Goal: Task Accomplishment & Management: Use online tool/utility

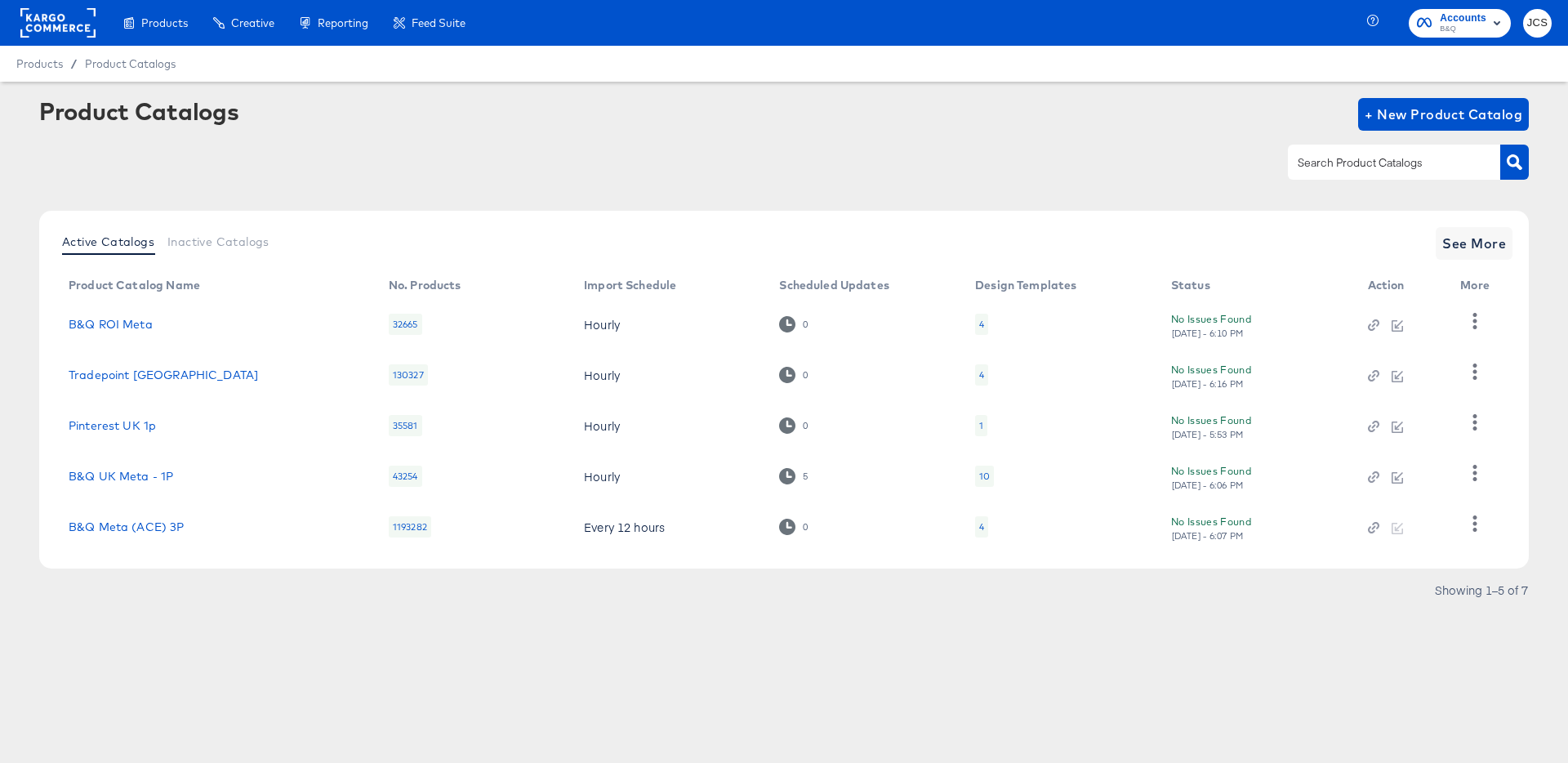
click at [90, 24] on rect at bounding box center [58, 23] width 75 height 29
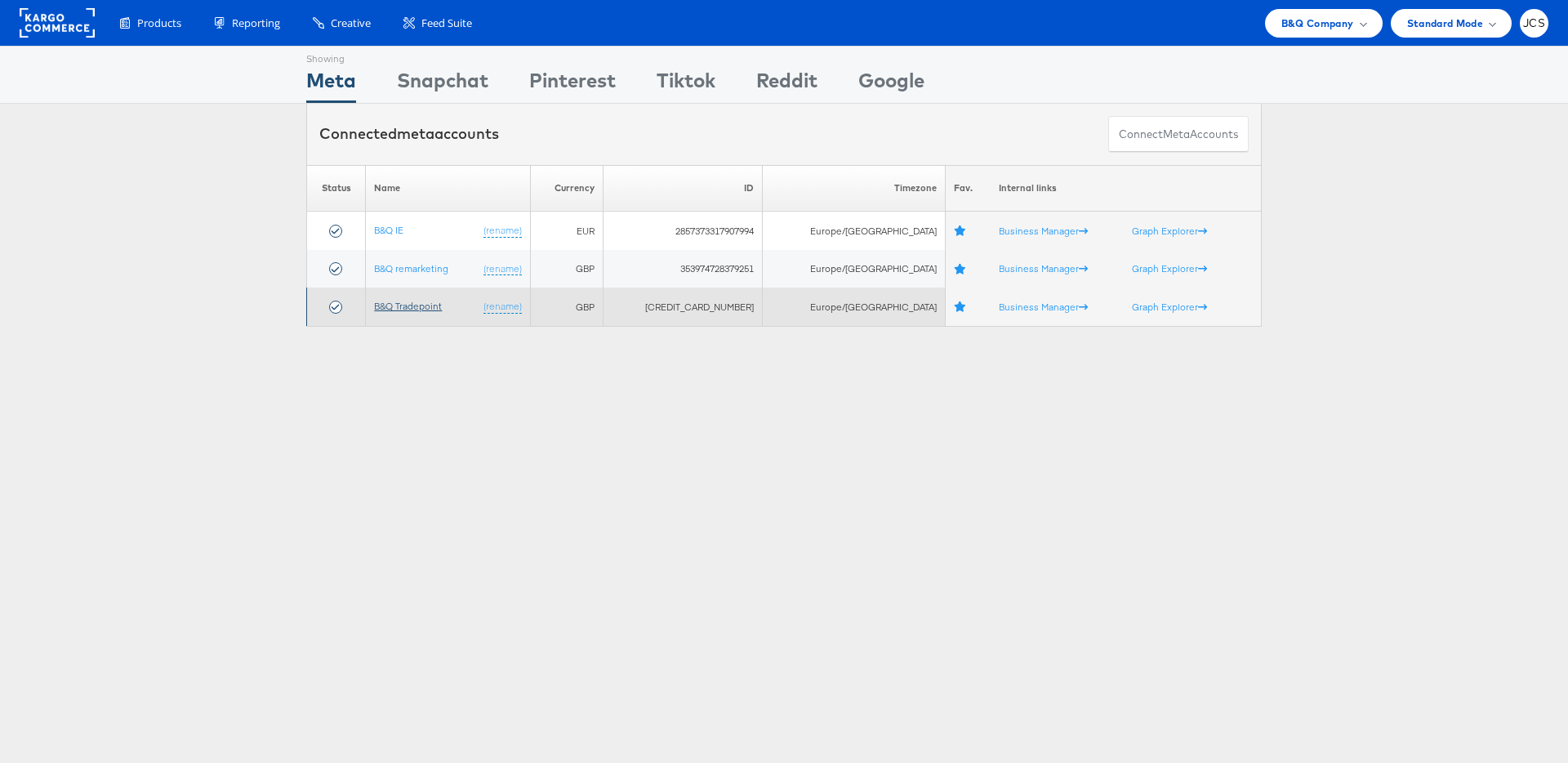
click at [429, 302] on link "B&Q Tradepoint" at bounding box center [407, 305] width 68 height 13
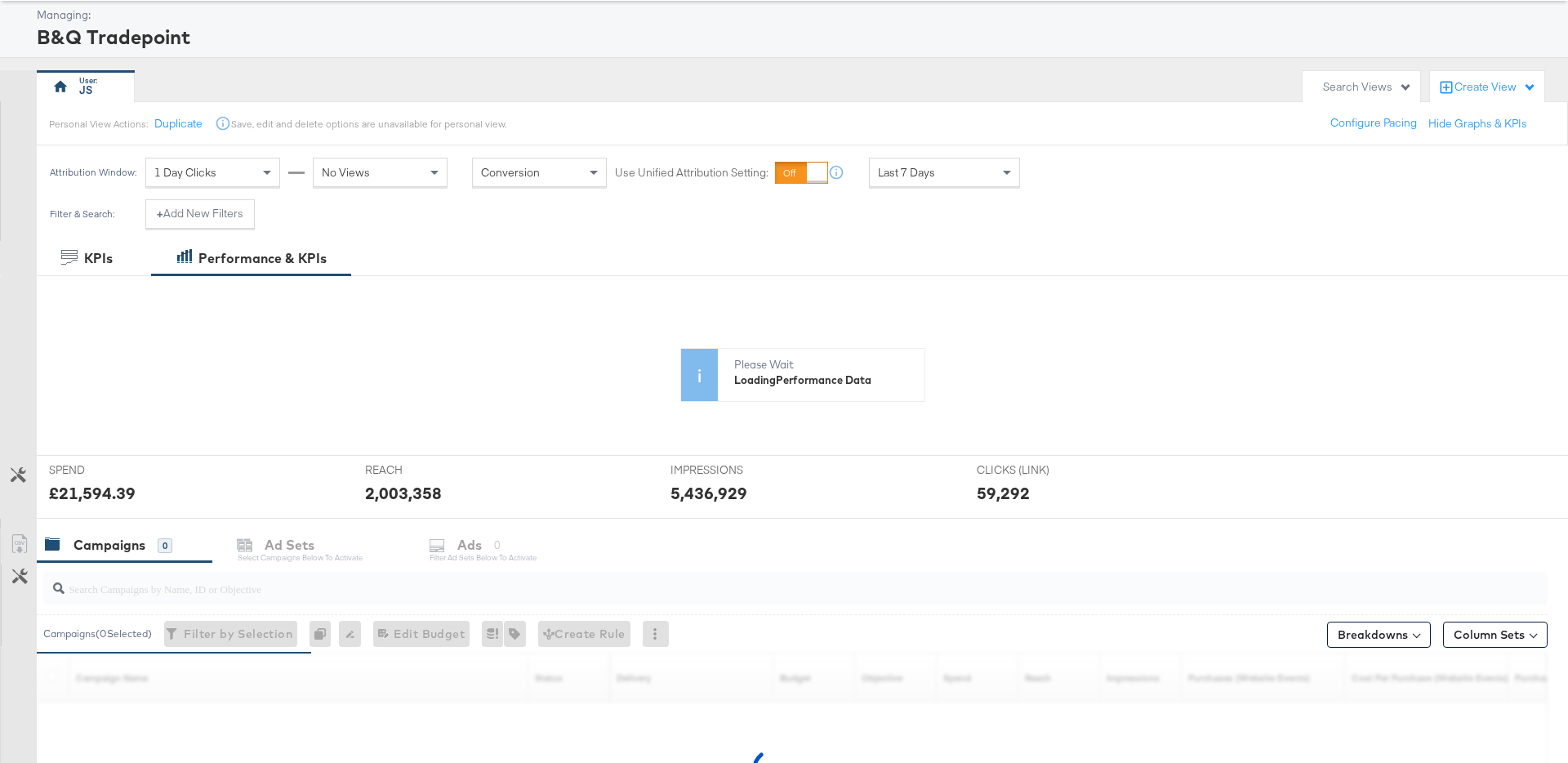
scroll to position [84, 0]
click at [1389, 91] on div "Search Views" at bounding box center [1361, 84] width 118 height 32
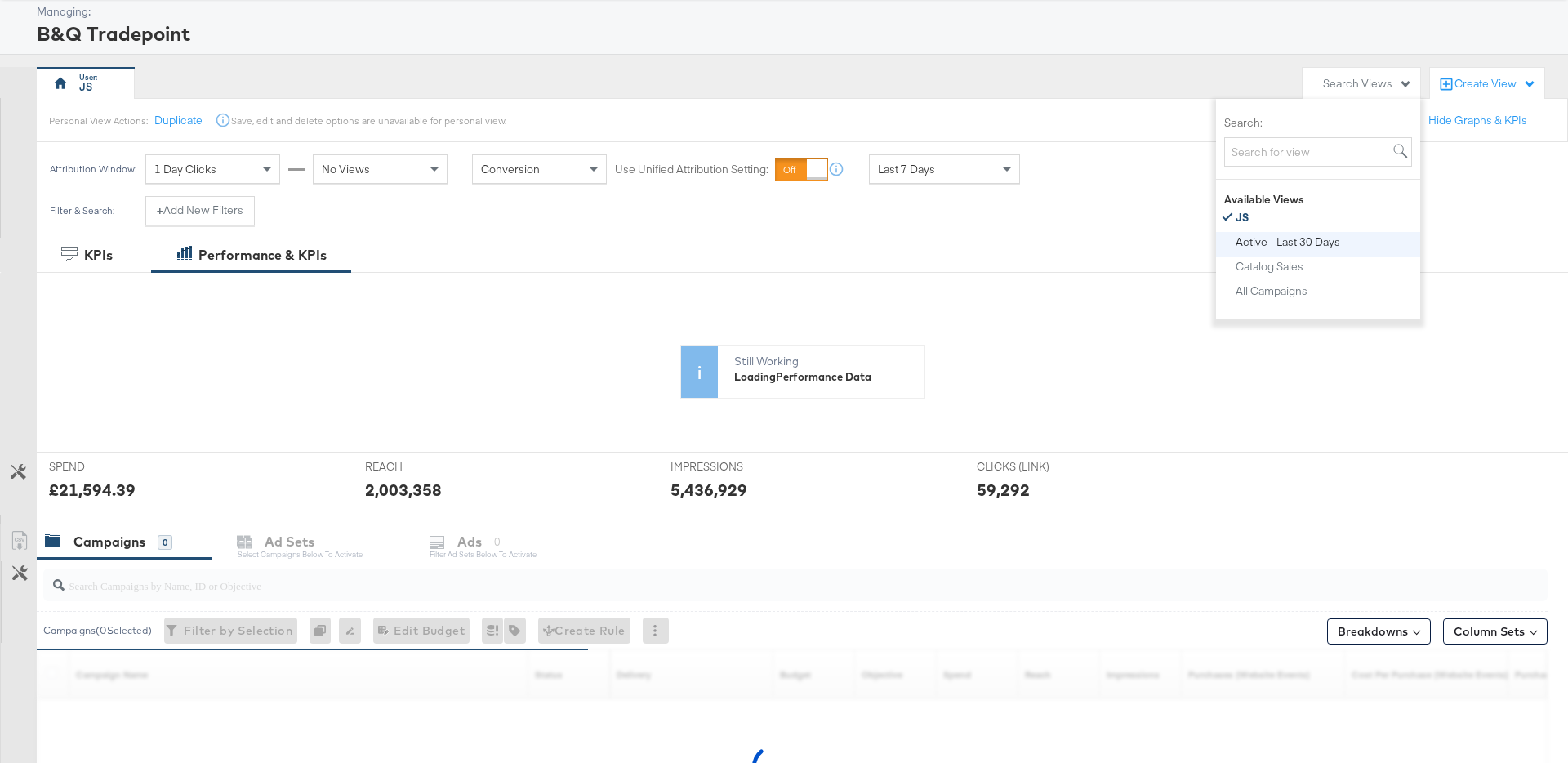
click at [1282, 246] on div "Active - Last 30 Days" at bounding box center [1288, 242] width 105 height 12
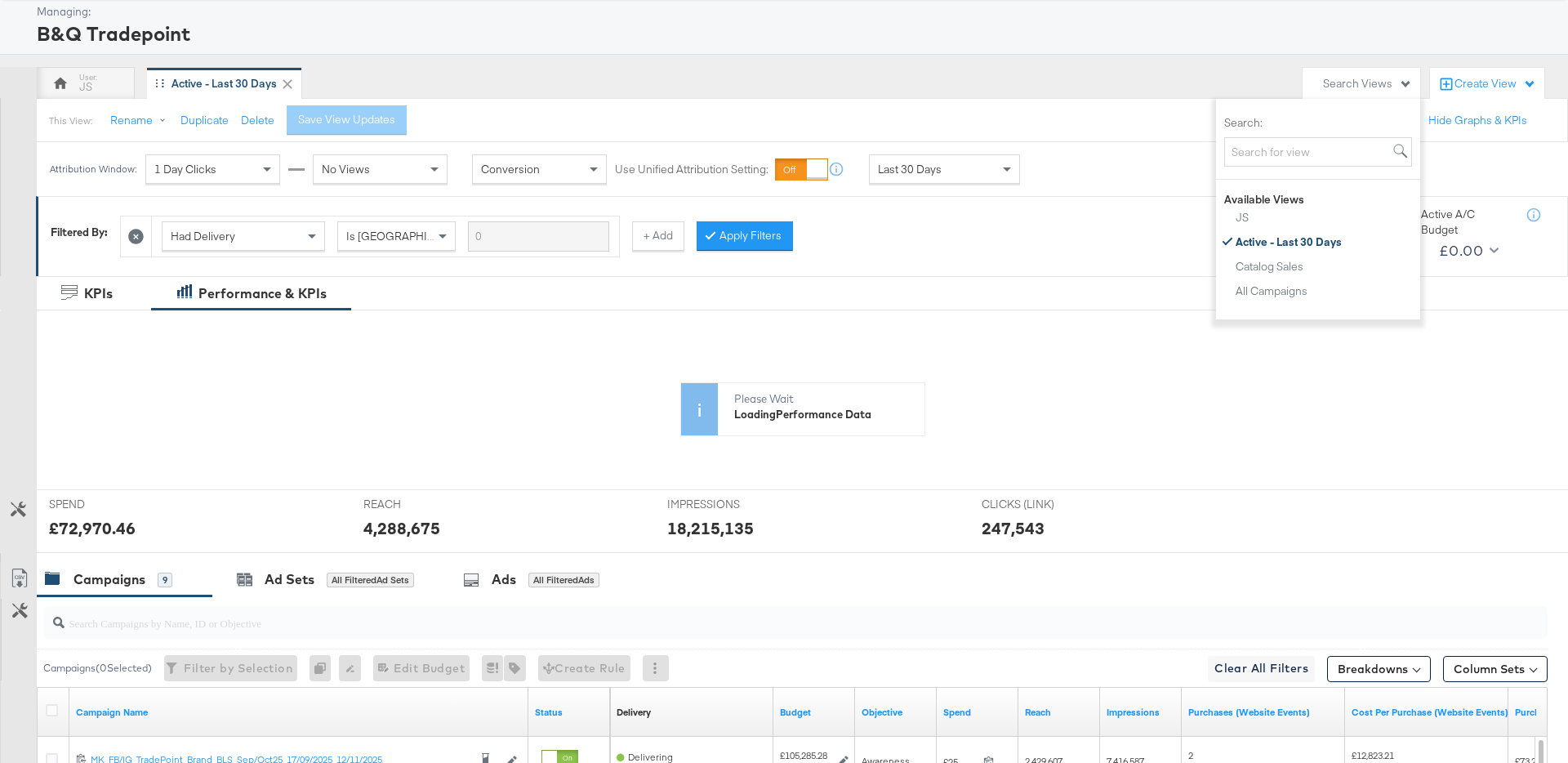
click at [289, 81] on icon at bounding box center [288, 84] width 10 height 10
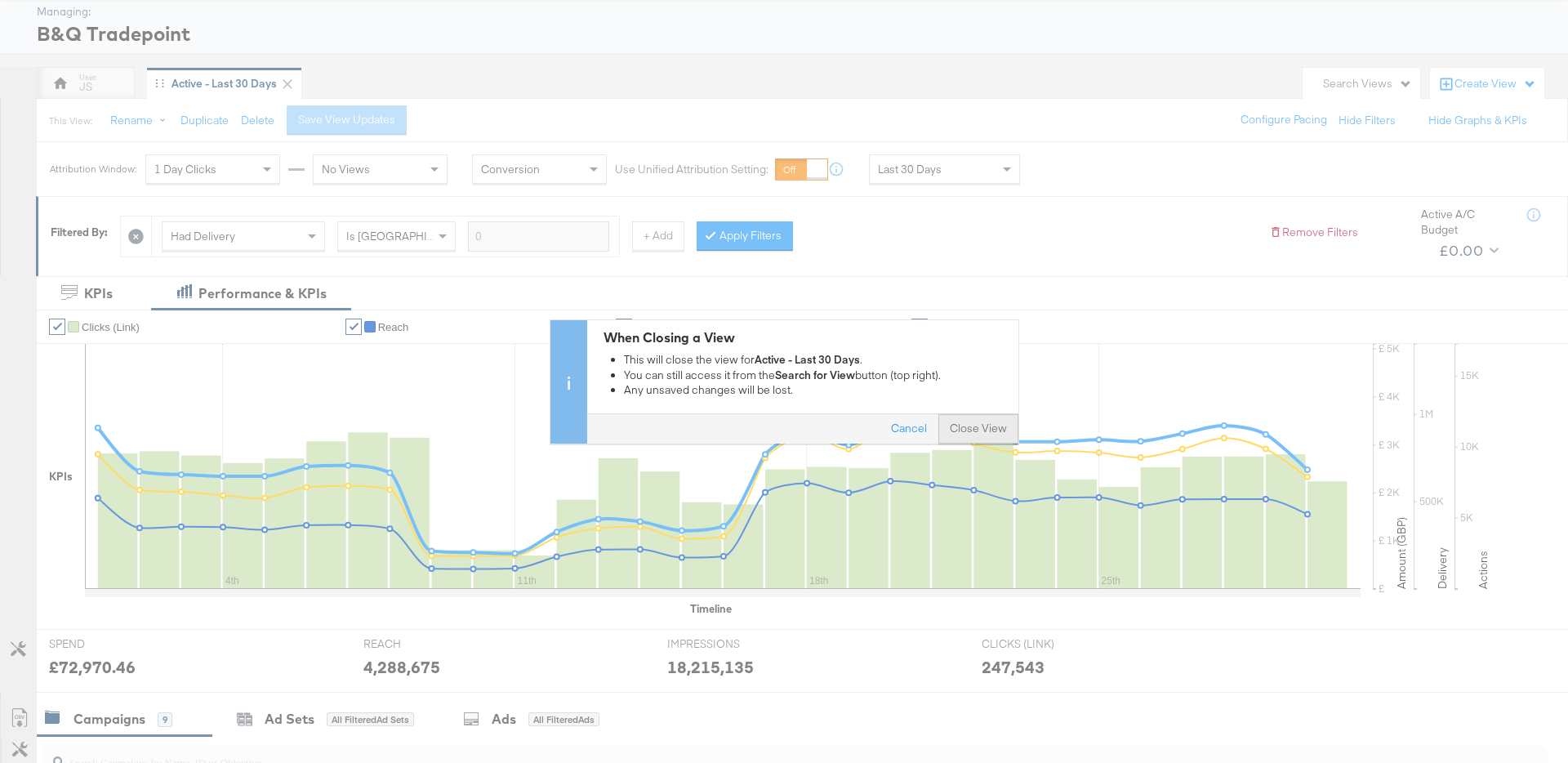
click at [989, 431] on button "Close View" at bounding box center [978, 428] width 80 height 29
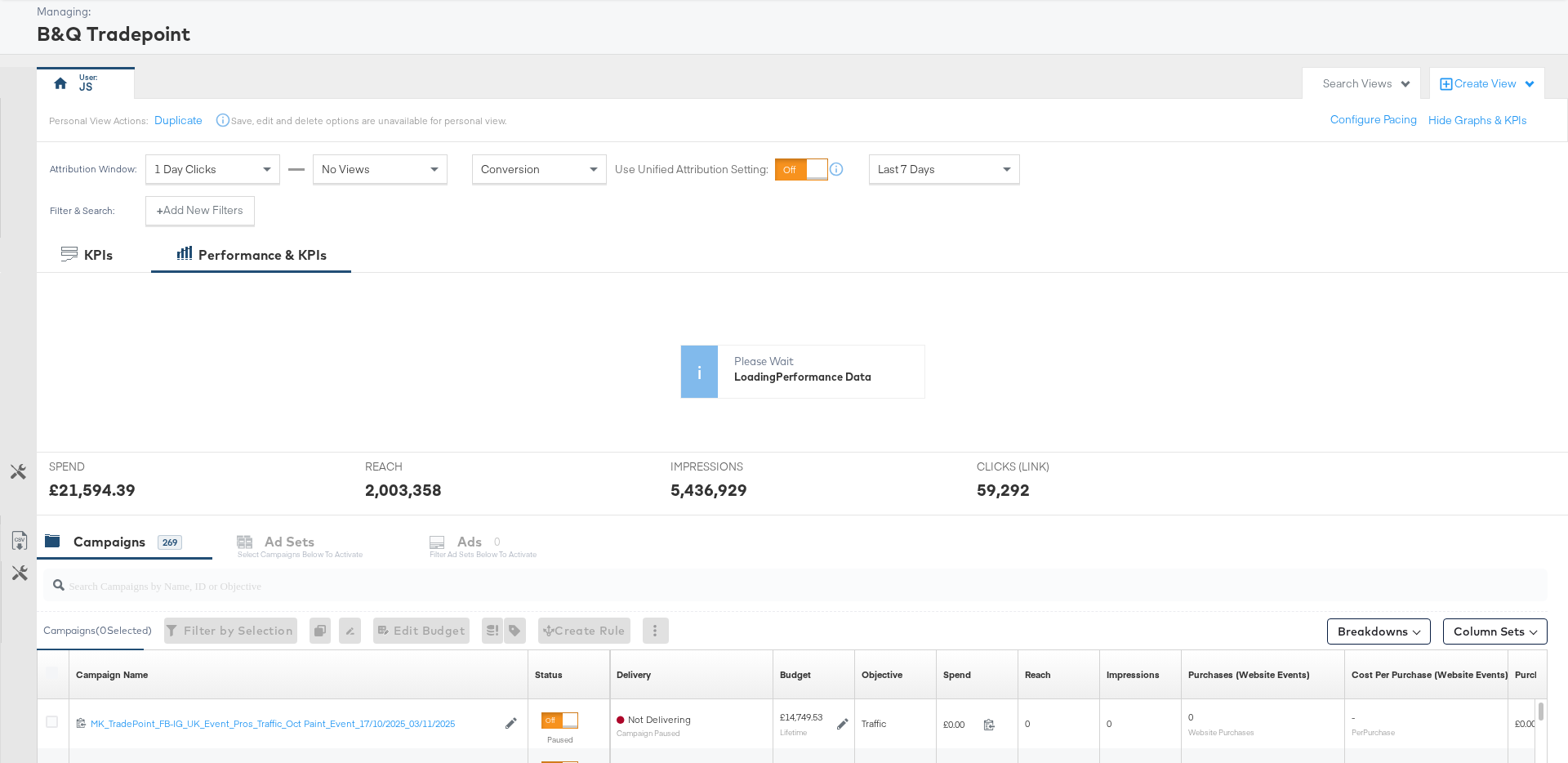
click at [1401, 85] on div "Search Views" at bounding box center [1367, 84] width 89 height 16
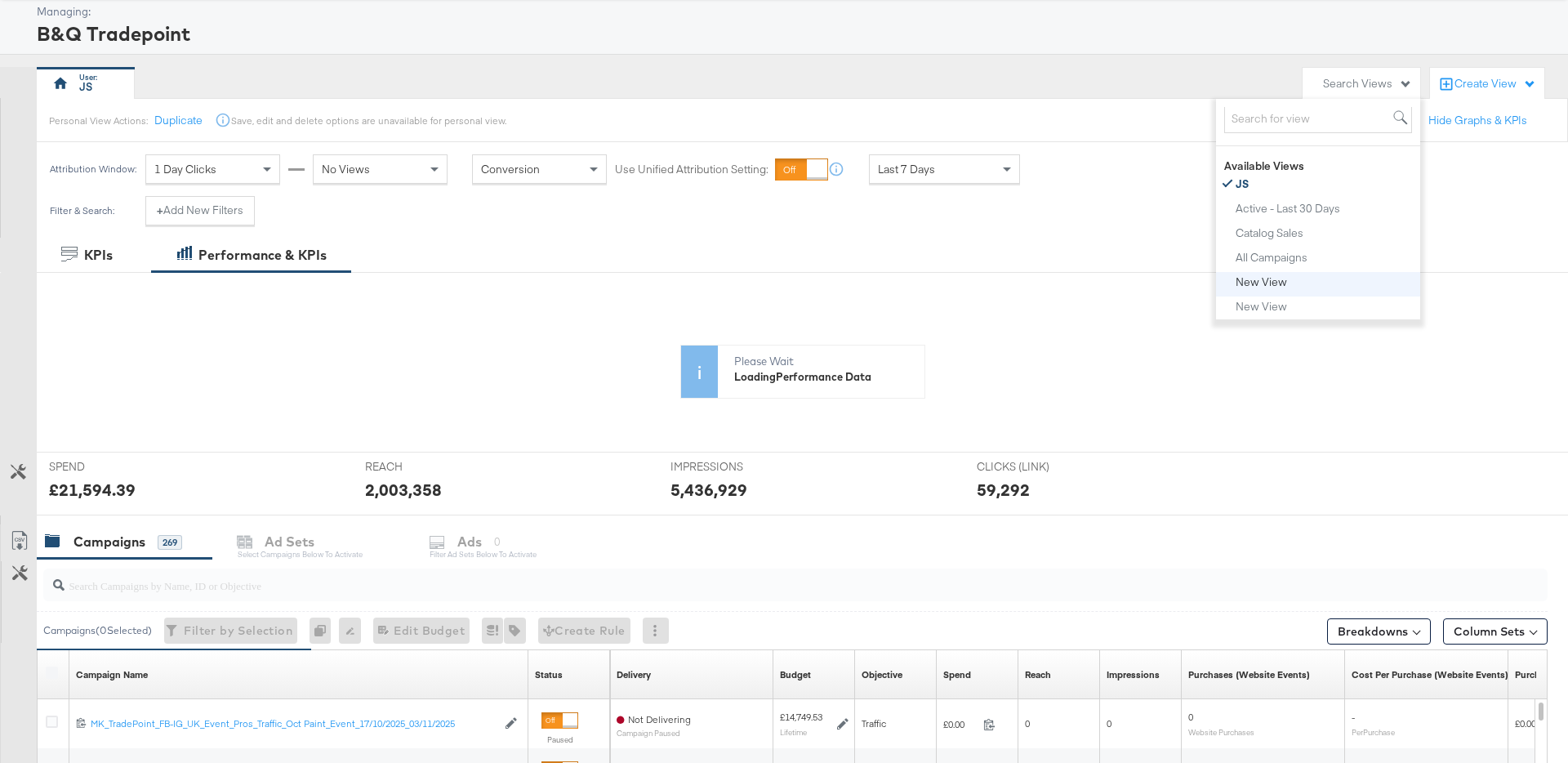
click at [1263, 279] on div "New View" at bounding box center [1261, 282] width 51 height 12
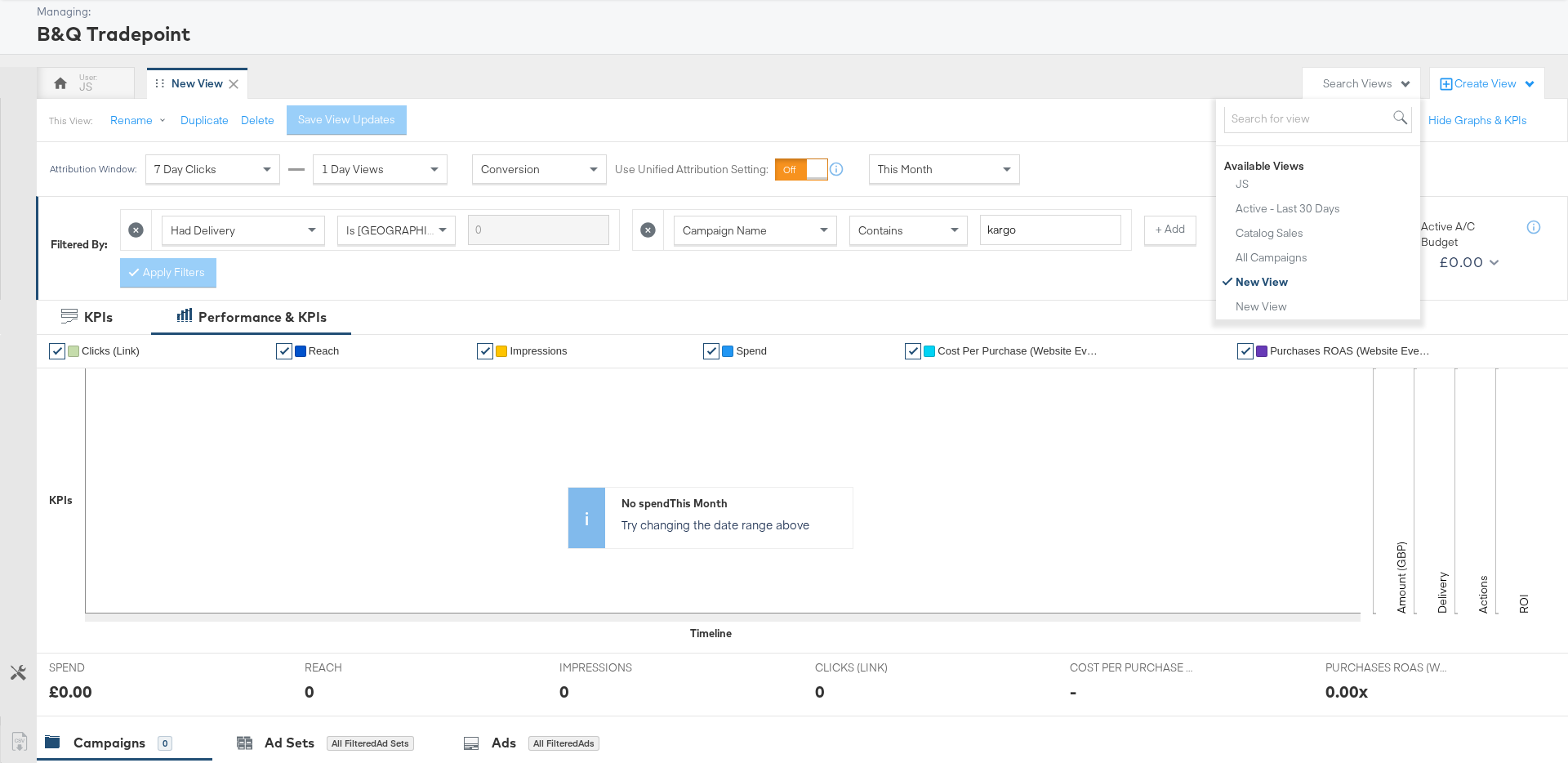
click at [957, 182] on div "This Month" at bounding box center [945, 168] width 150 height 28
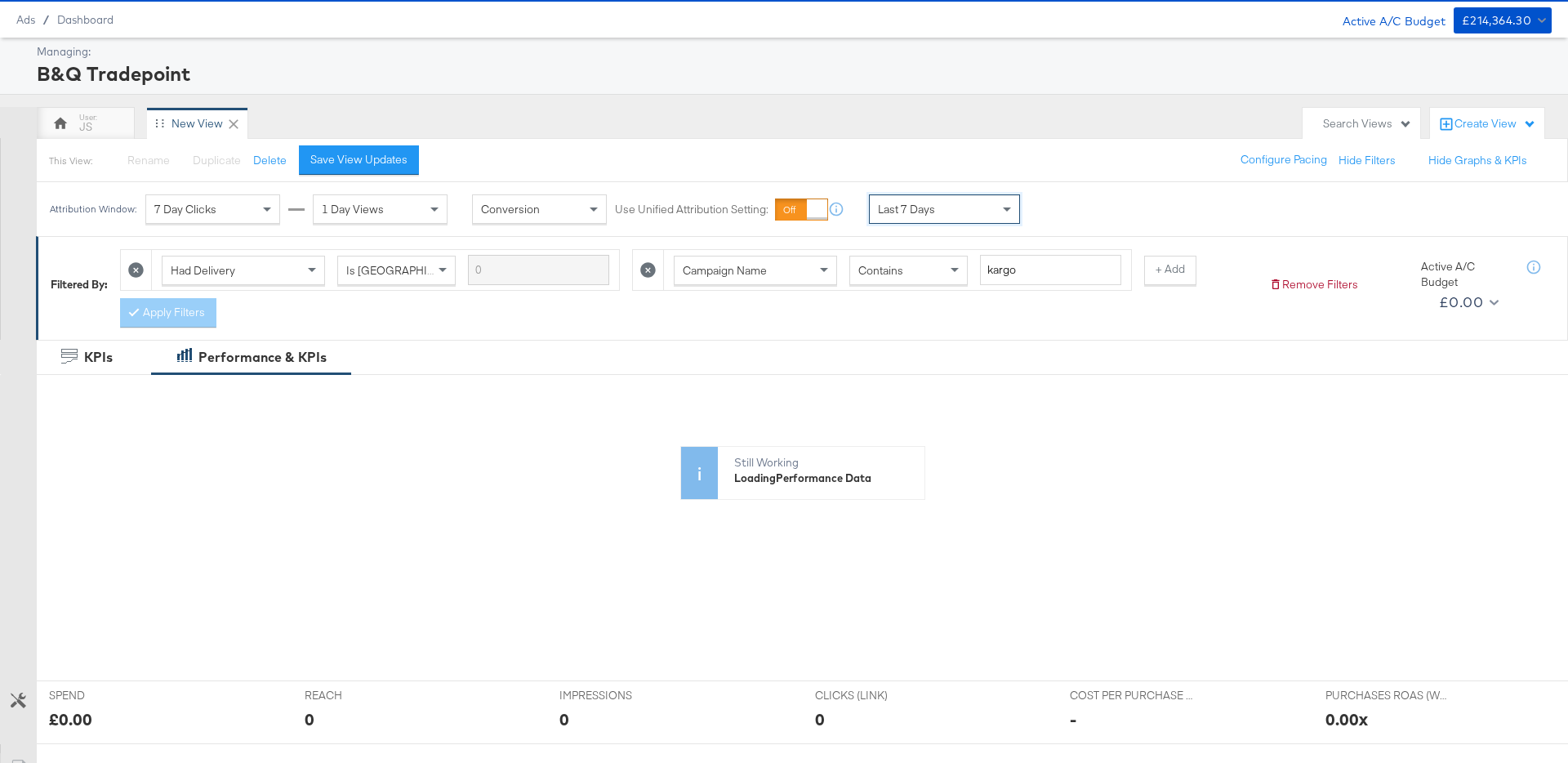
scroll to position [46, 0]
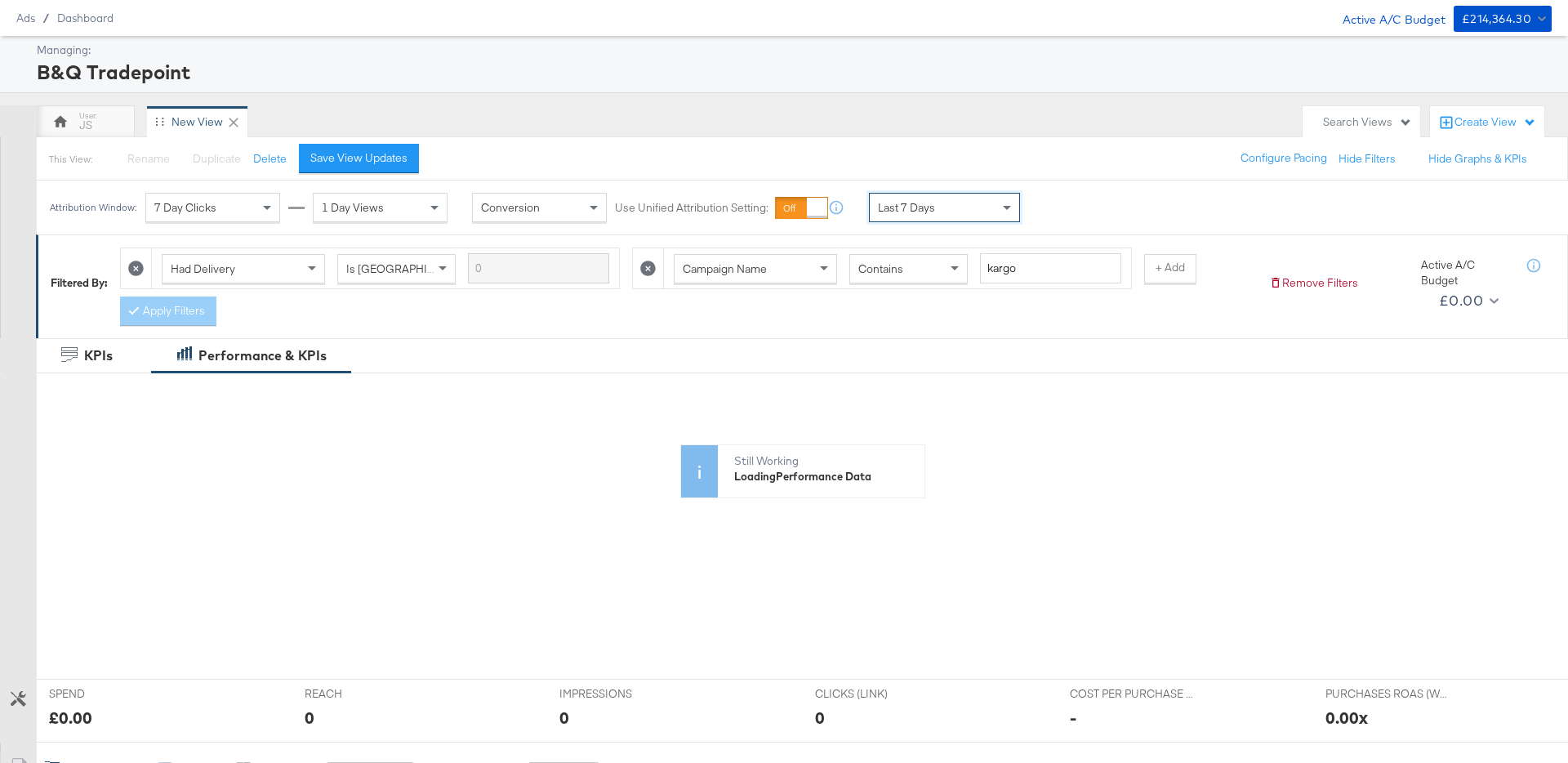
click at [648, 268] on icon at bounding box center [648, 268] width 16 height 16
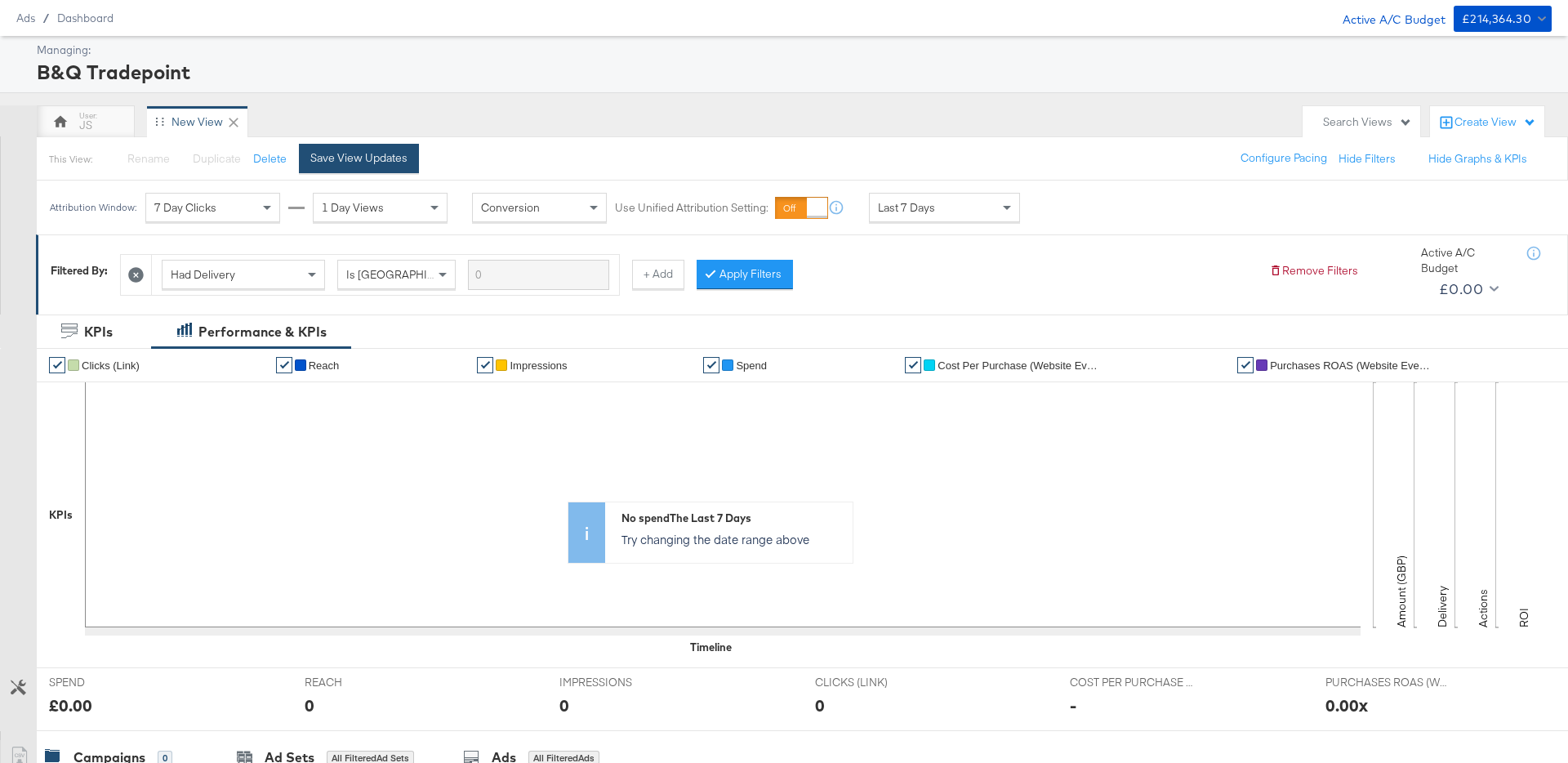
click at [387, 146] on button "Save View Updates" at bounding box center [358, 158] width 120 height 29
click at [708, 268] on icon at bounding box center [710, 273] width 5 height 10
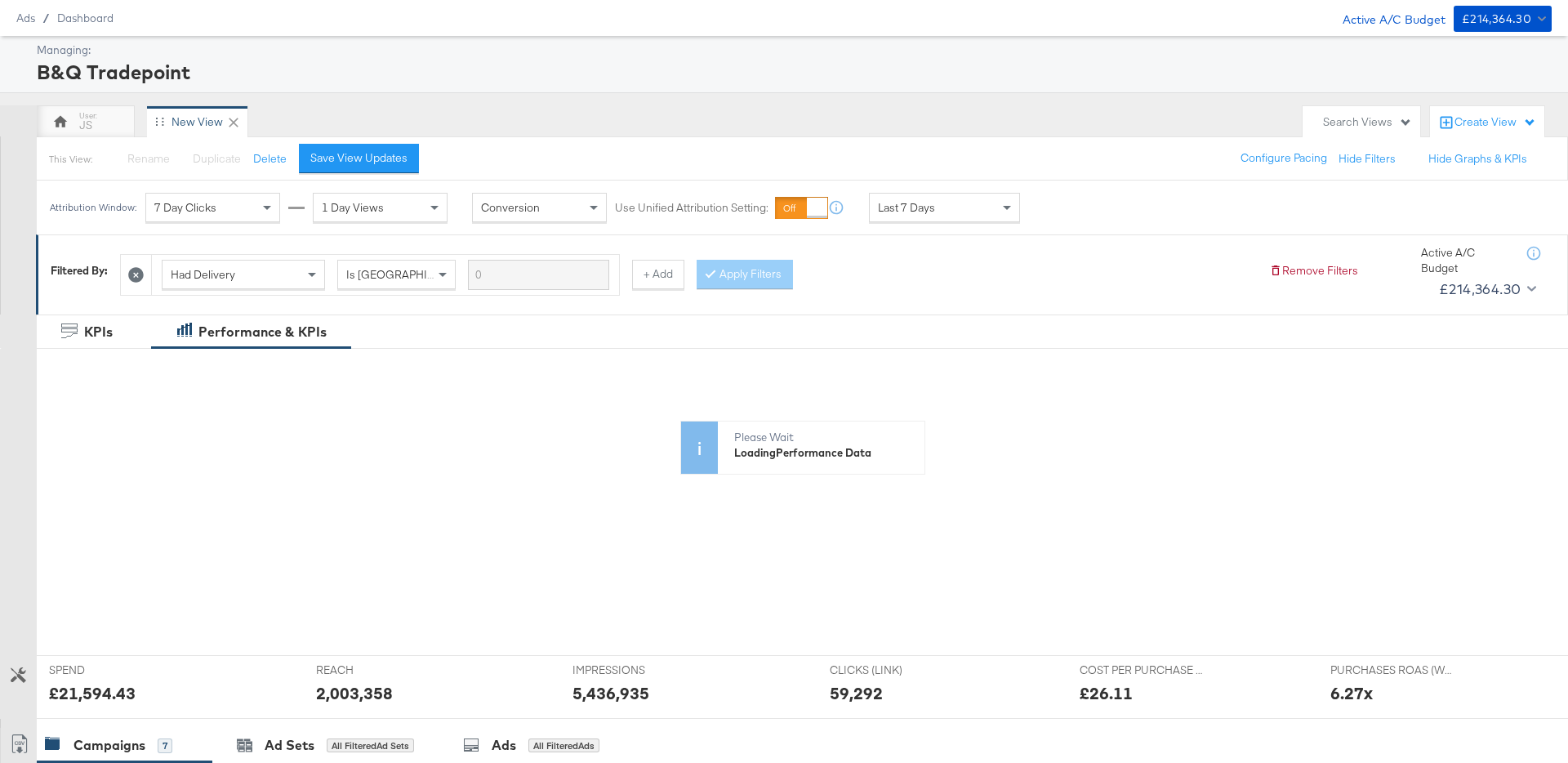
click at [383, 161] on div "Save View Updates" at bounding box center [359, 158] width 97 height 16
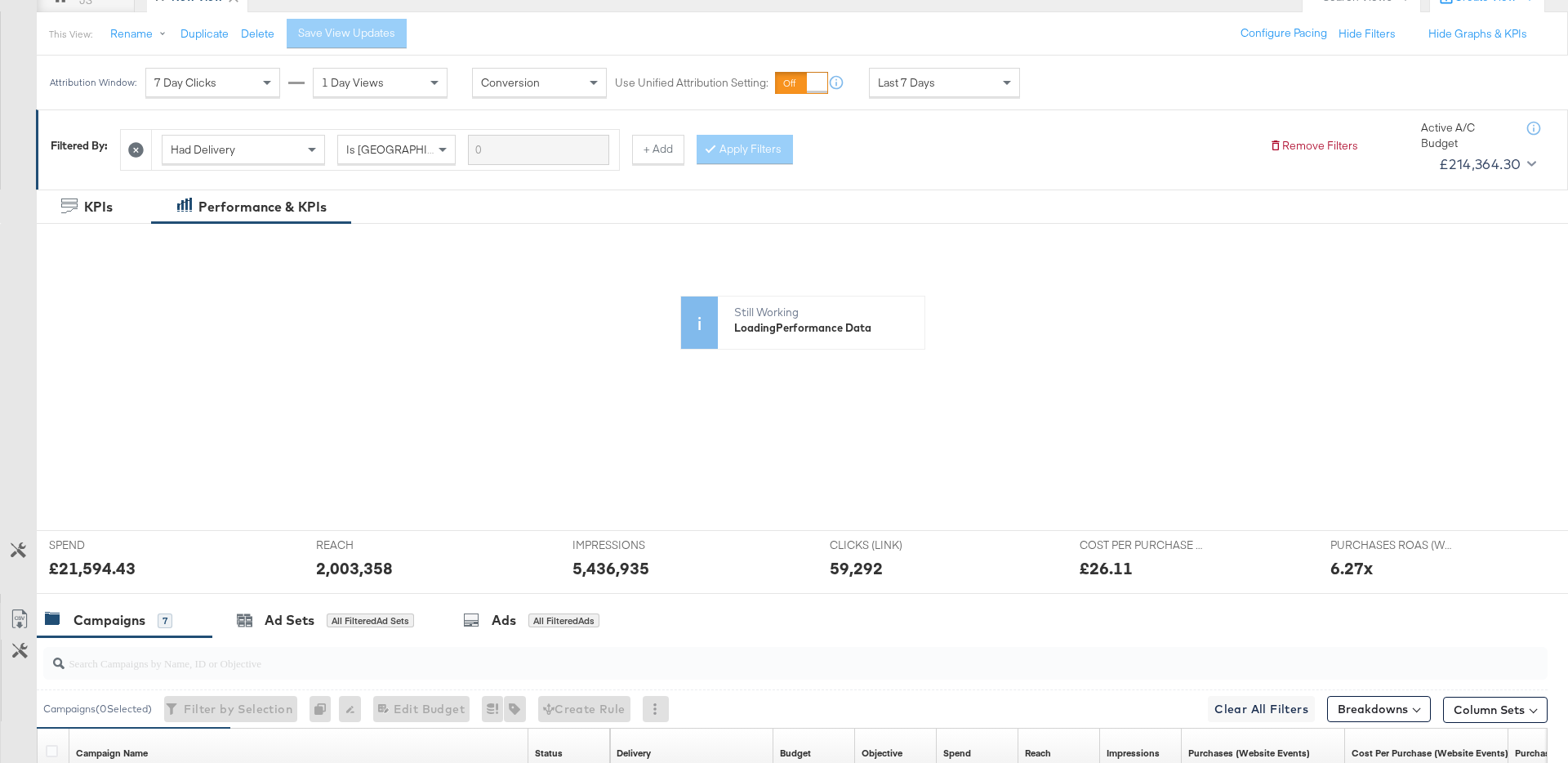
scroll to position [172, 0]
